Goal: Task Accomplishment & Management: Manage account settings

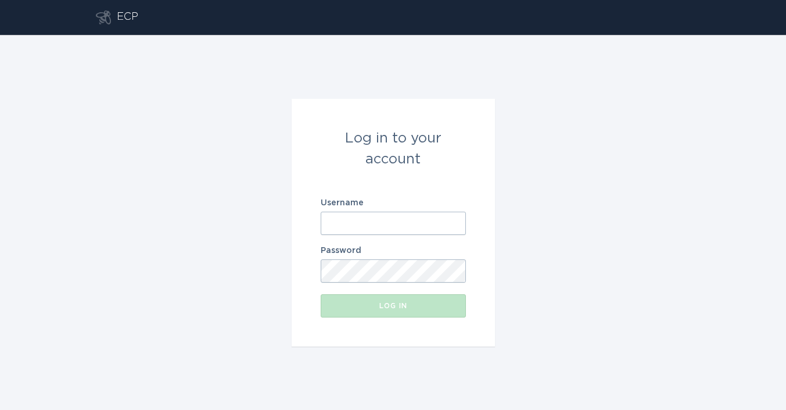
click at [326, 230] on input "Username" at bounding box center [393, 223] width 145 height 23
paste input "[US_STATE][EMAIL_ADDRESS][DOMAIN_NAME]"
type input "[US_STATE][EMAIL_ADDRESS][DOMAIN_NAME]"
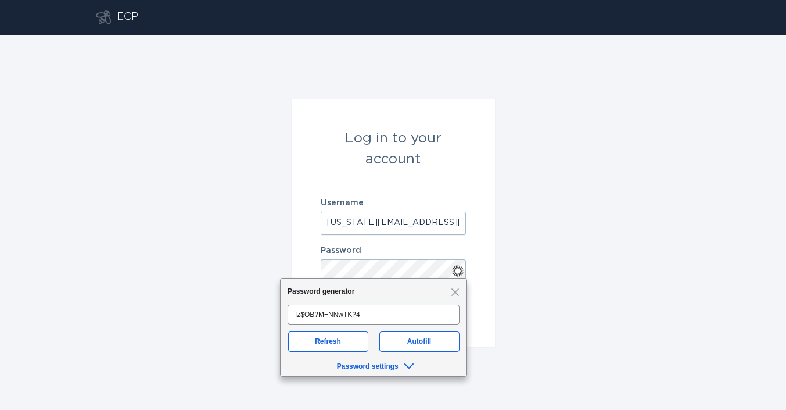
click at [487, 275] on form "Log in to your account Username [US_STATE][EMAIL_ADDRESS][DOMAIN_NAME] Password…" at bounding box center [393, 223] width 203 height 248
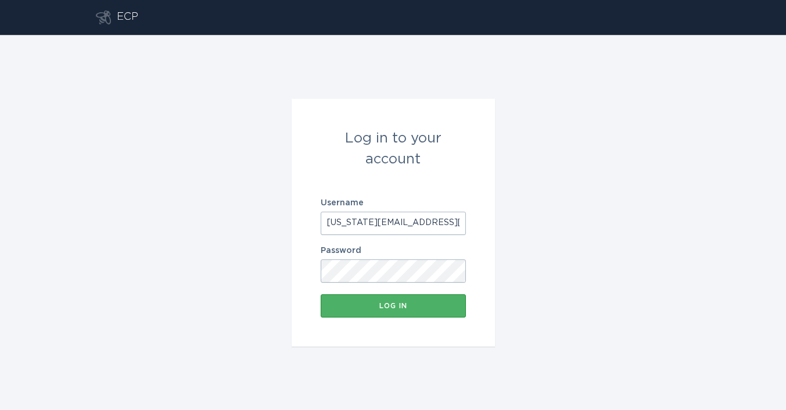
click at [425, 307] on div "Log in" at bounding box center [394, 305] width 134 height 7
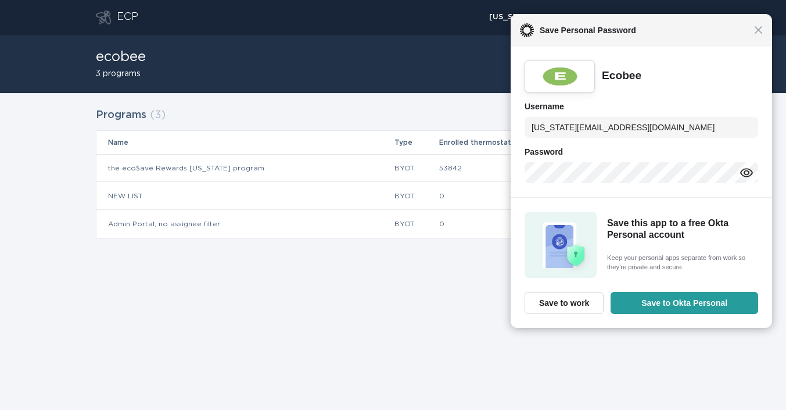
click at [761, 38] on div "Close Save Personal Password" at bounding box center [642, 30] width 262 height 33
click at [761, 36] on div "Close Save Personal Password" at bounding box center [641, 30] width 263 height 33
click at [760, 30] on span "Close" at bounding box center [758, 30] width 9 height 9
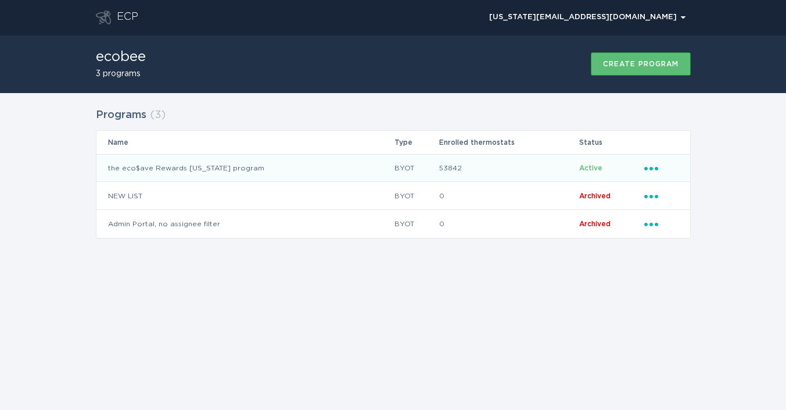
click at [594, 170] on span "Active" at bounding box center [591, 168] width 23 height 7
click at [659, 170] on icon "Ellipsis" at bounding box center [653, 167] width 16 height 10
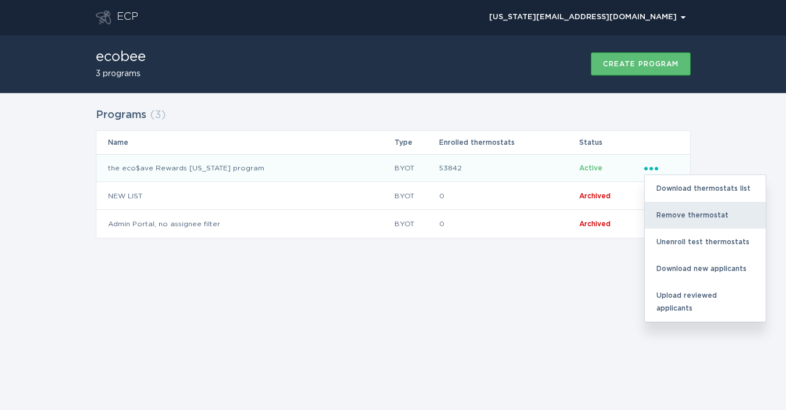
click at [678, 219] on div "Remove thermostat" at bounding box center [705, 215] width 121 height 27
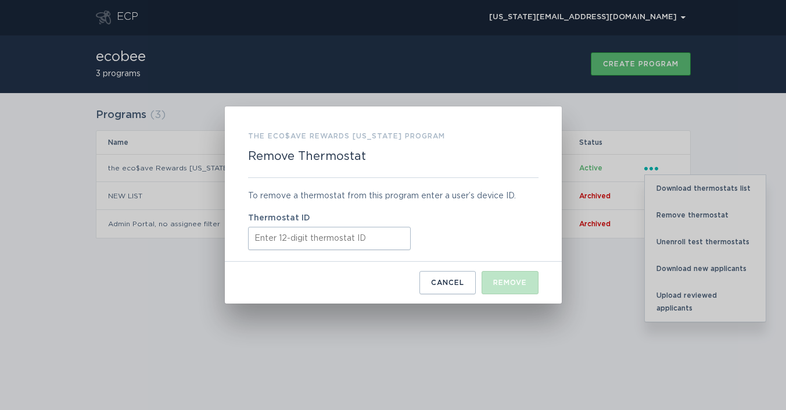
click at [393, 237] on input "Thermostat ID" at bounding box center [329, 238] width 163 height 23
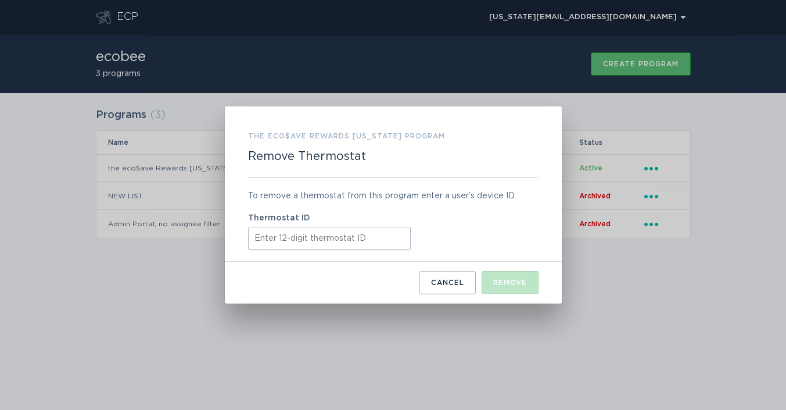
paste input "311092572925"
type input "311092572925"
click at [487, 283] on button "Remove" at bounding box center [510, 282] width 57 height 23
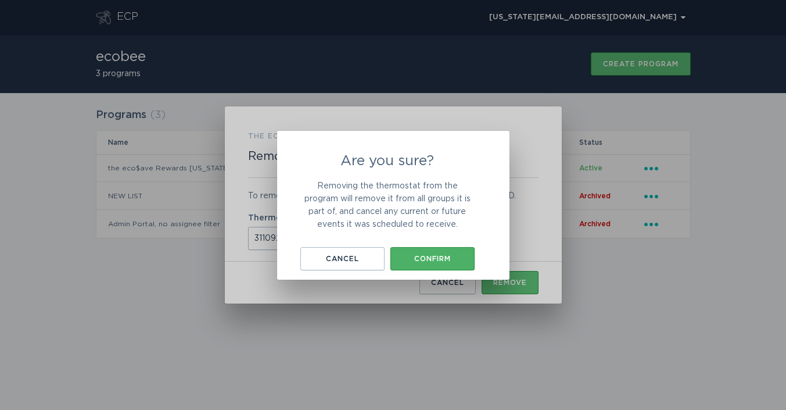
click at [432, 252] on button "Confirm" at bounding box center [433, 258] width 84 height 23
